Goal: Information Seeking & Learning: Learn about a topic

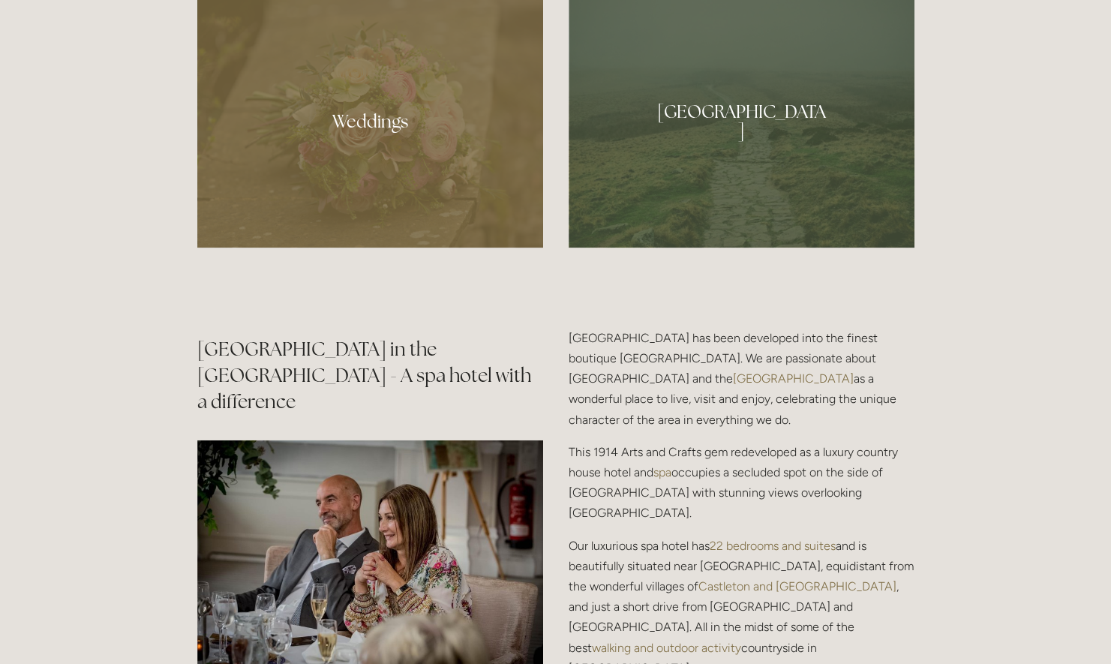
scroll to position [1598, 0]
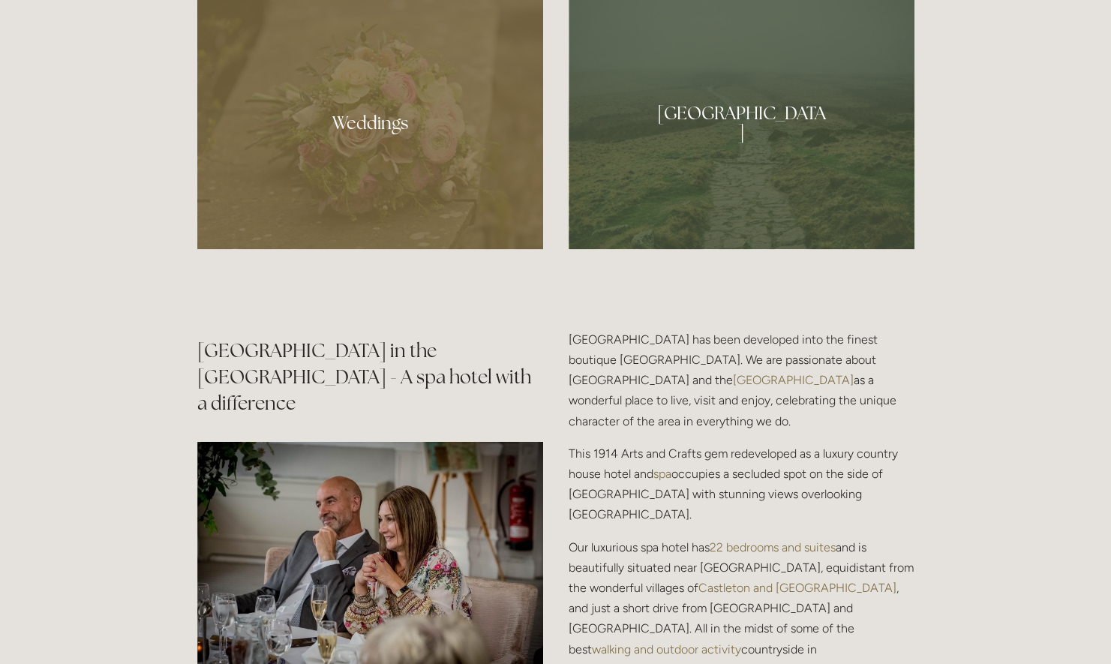
click at [351, 117] on div at bounding box center [370, 116] width 346 height 265
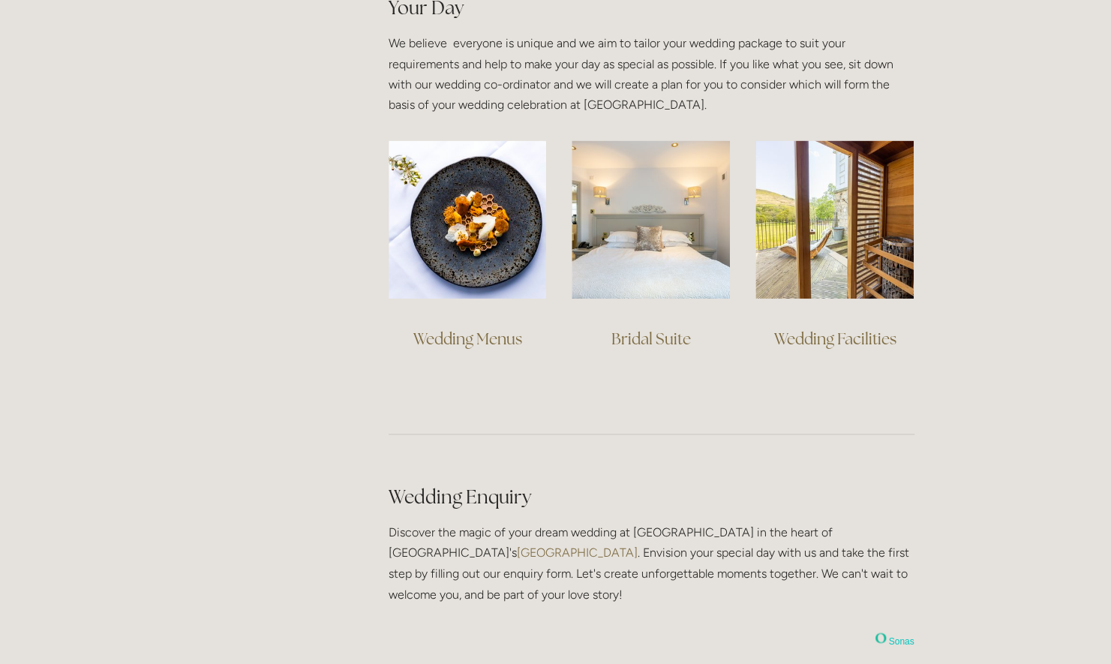
scroll to position [1093, 0]
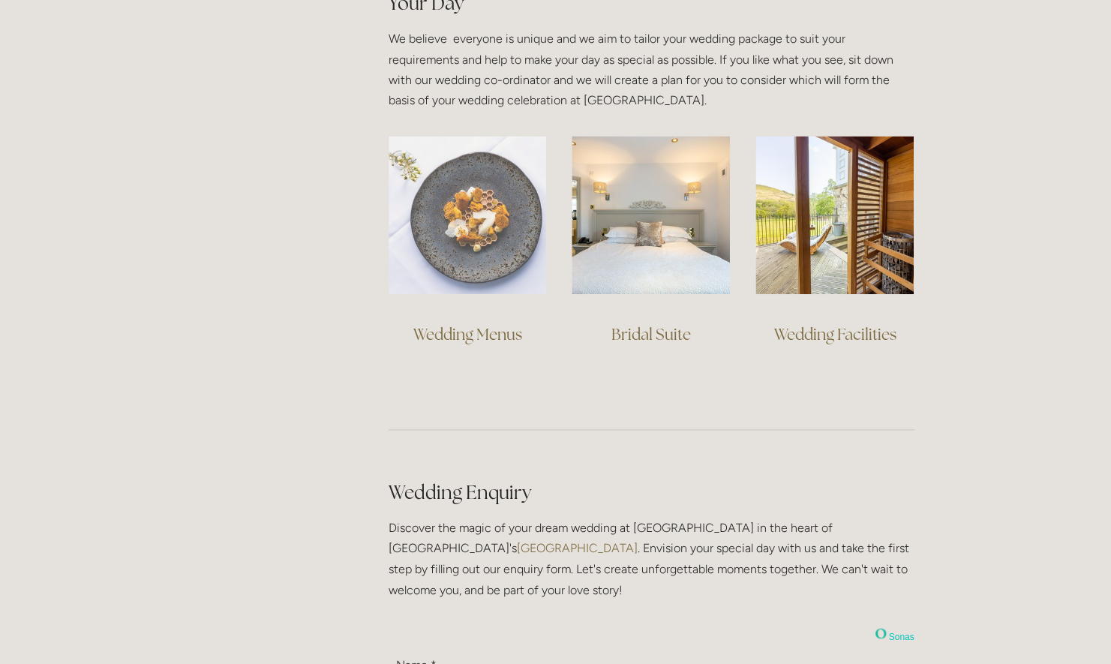
click at [458, 235] on img at bounding box center [467, 215] width 158 height 158
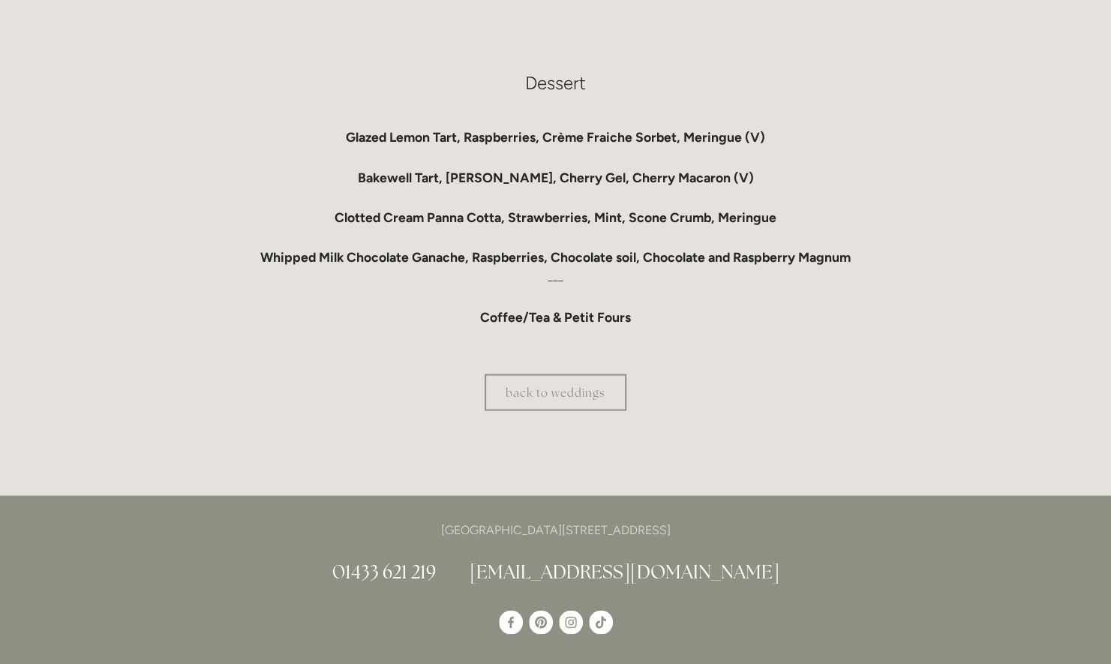
scroll to position [1388, 0]
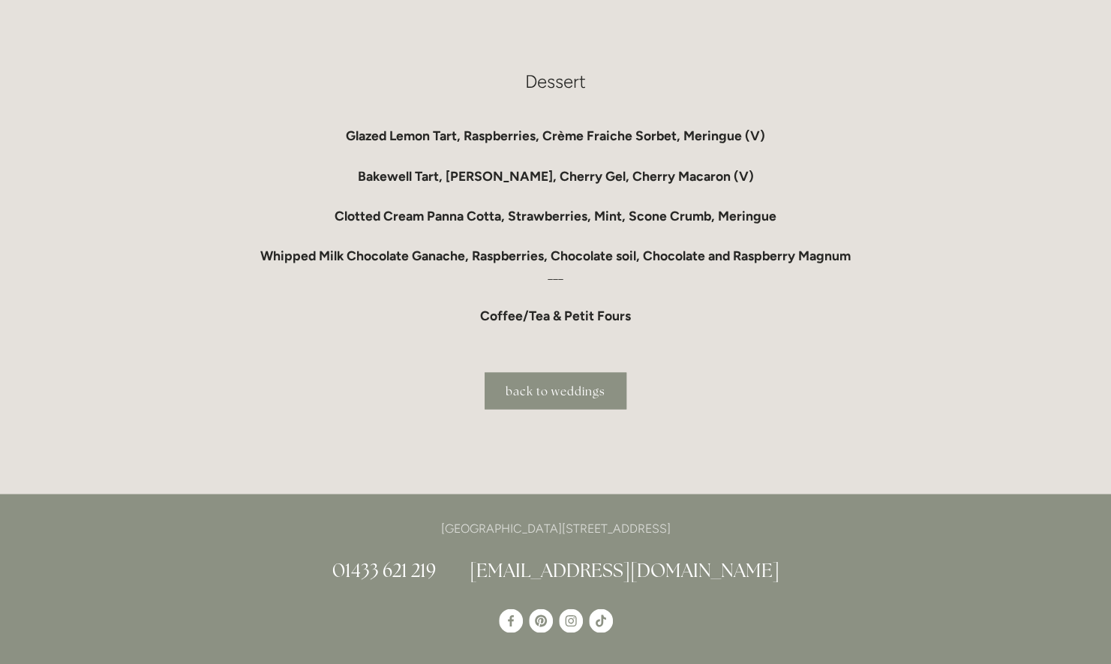
click at [539, 395] on link "back to weddings" at bounding box center [555, 390] width 142 height 37
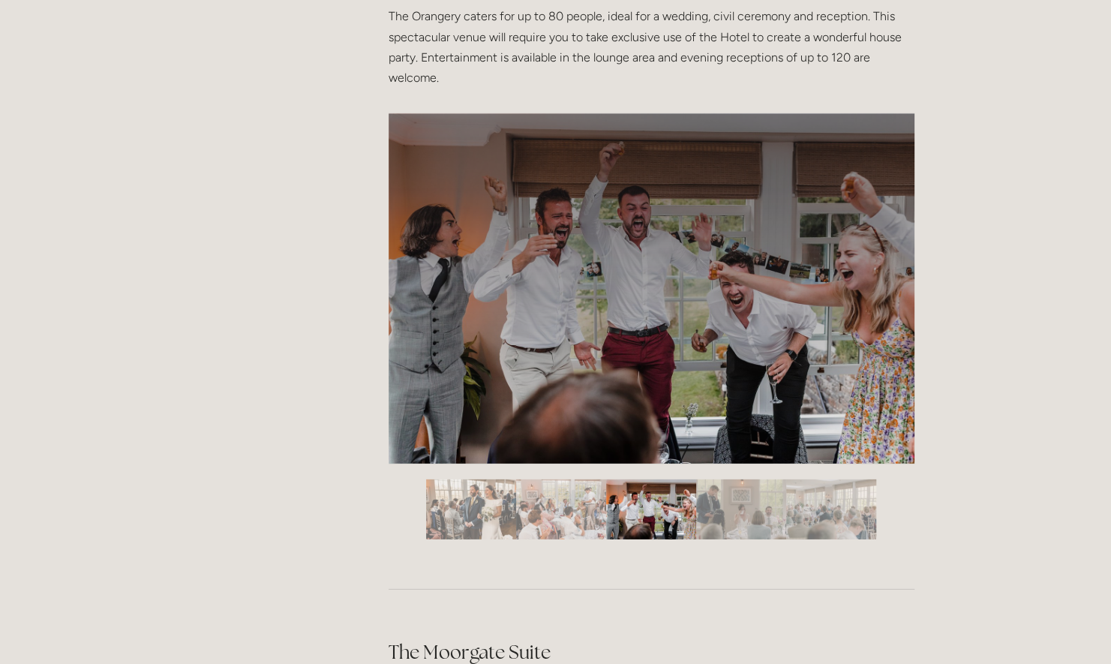
scroll to position [2414, 0]
click at [706, 496] on img "Slide 4" at bounding box center [741, 508] width 90 height 60
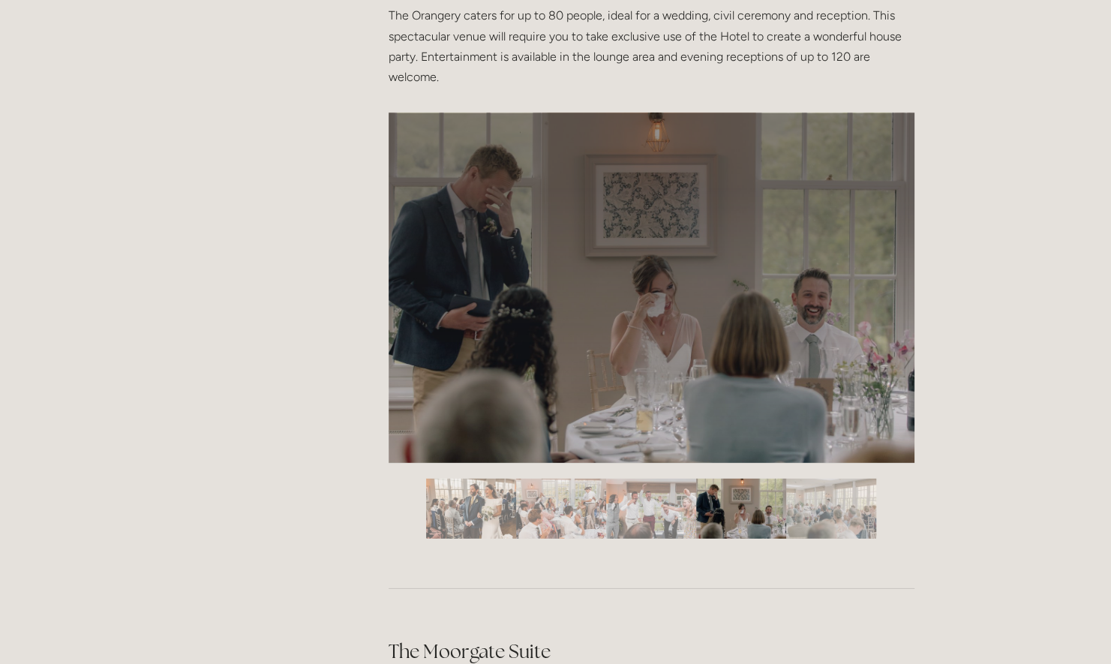
click at [807, 493] on img "Slide 5" at bounding box center [831, 508] width 90 height 60
click at [825, 532] on img "Slide 5" at bounding box center [831, 508] width 90 height 60
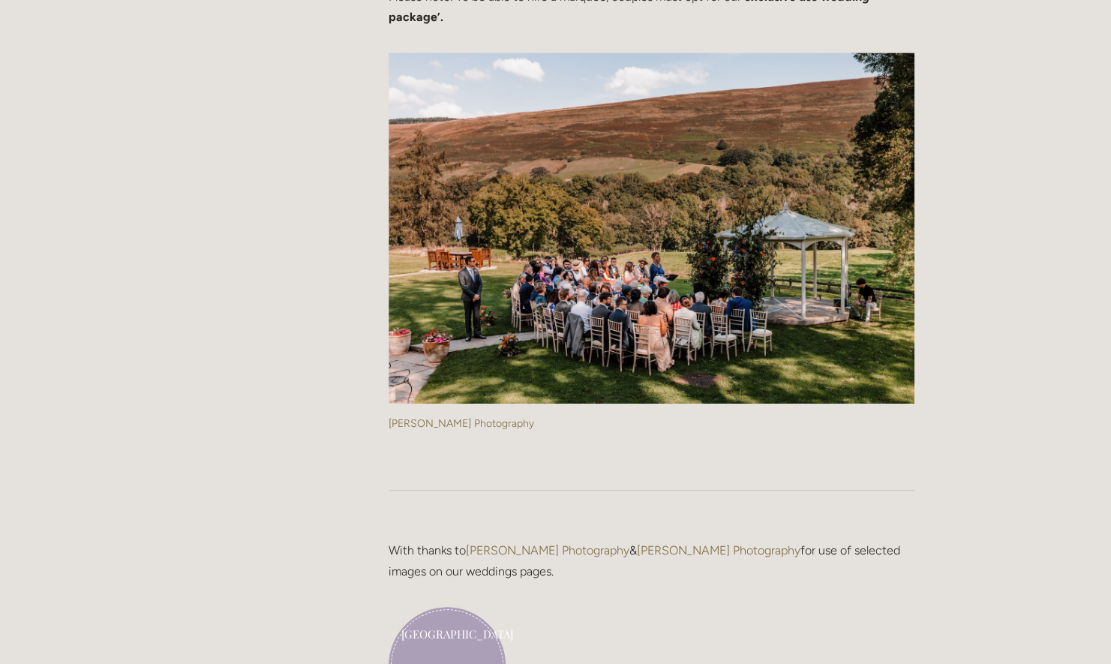
scroll to position [3717, 0]
drag, startPoint x: 1000, startPoint y: 402, endPoint x: 937, endPoint y: 463, distance: 87.0
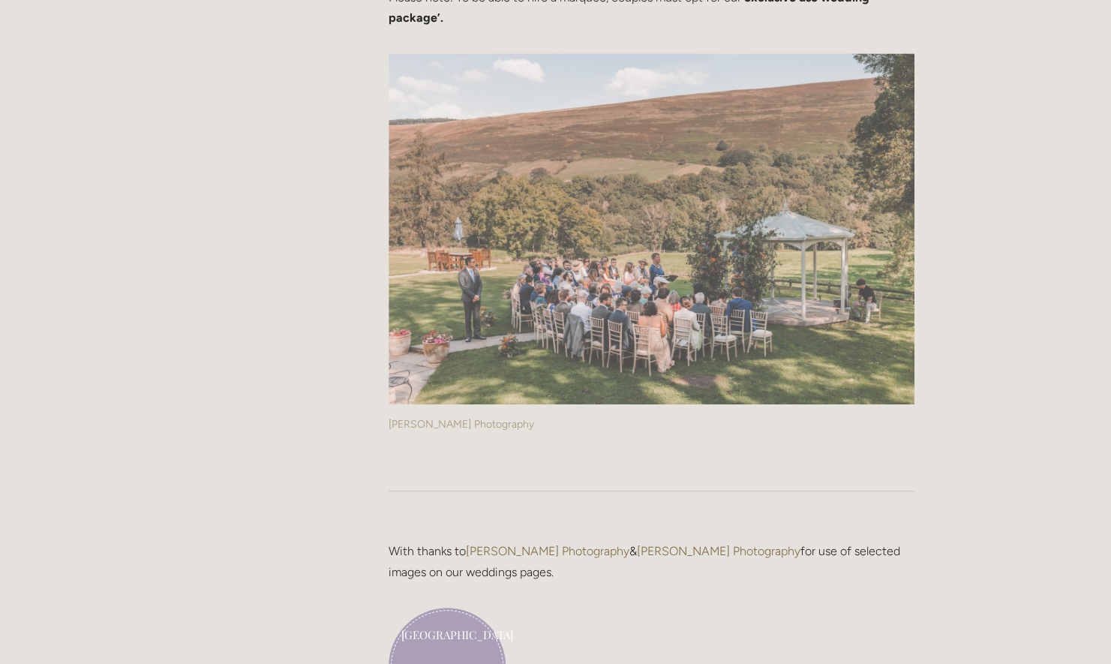
click at [550, 252] on img at bounding box center [651, 228] width 526 height 351
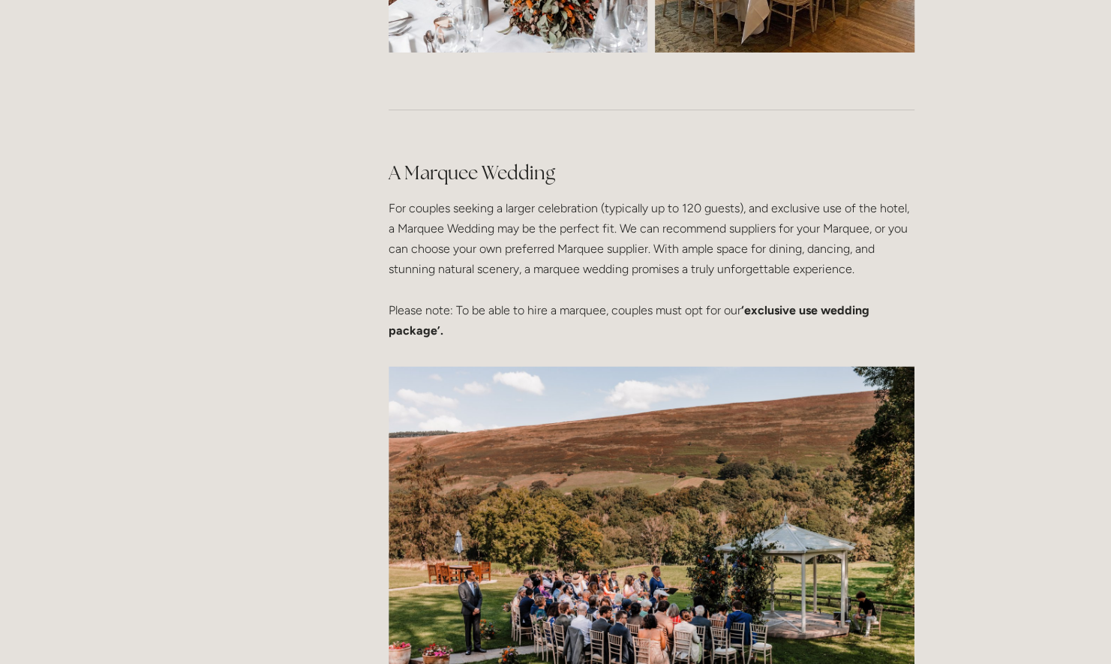
scroll to position [3398, 0]
